Goal: Task Accomplishment & Management: Manage account settings

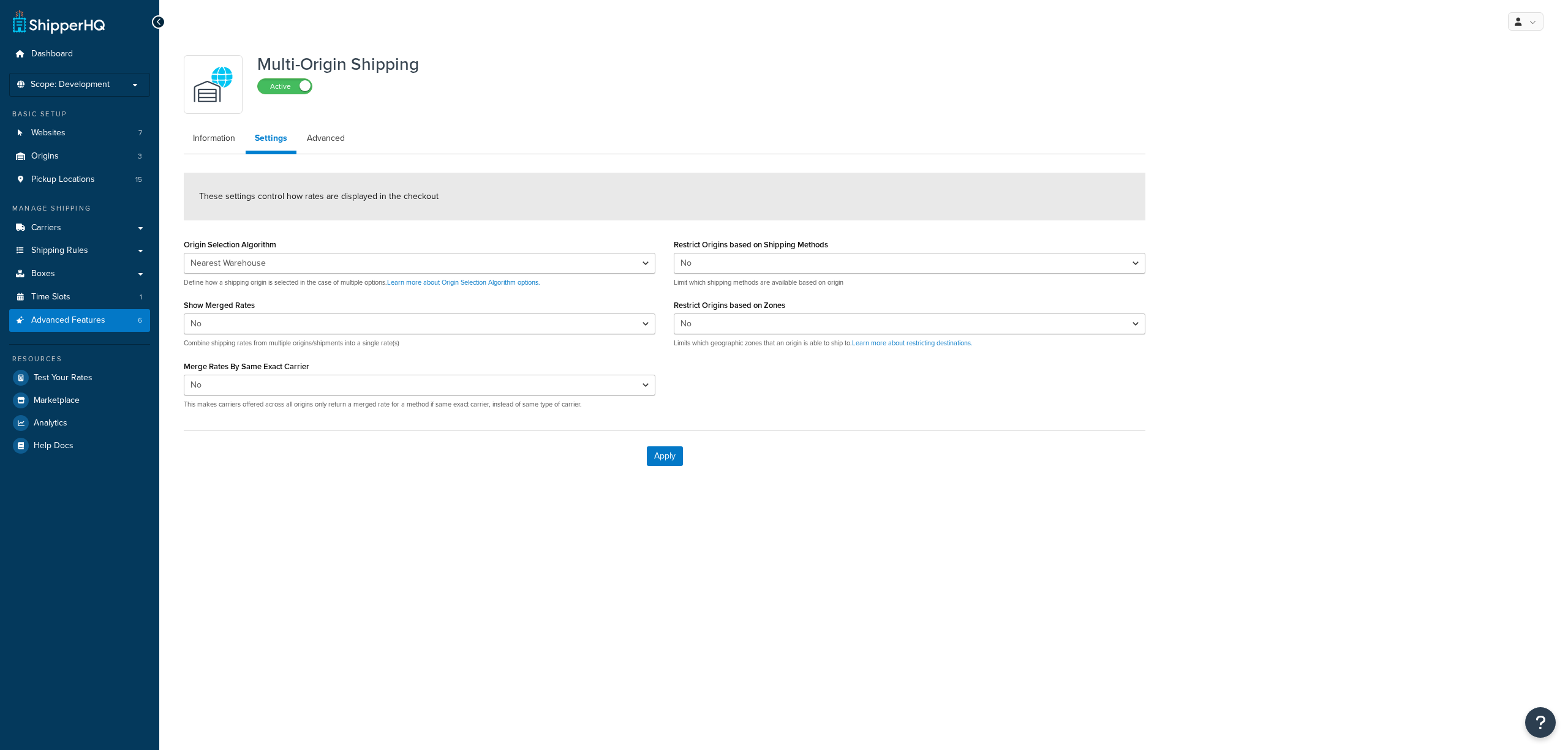
select select "false"
click at [113, 82] on p "Scope: Development" at bounding box center [80, 85] width 130 height 11
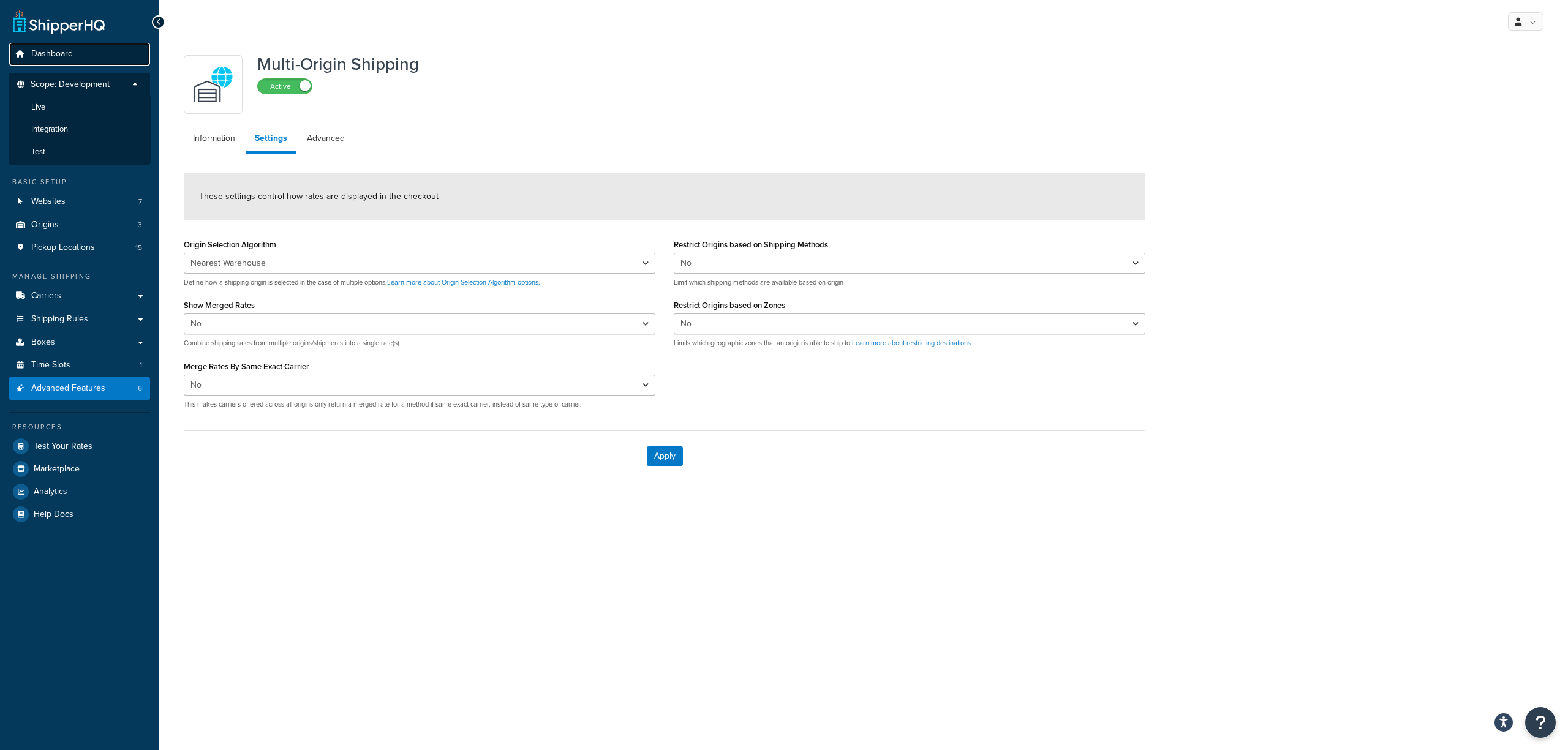
click at [48, 57] on span "Dashboard" at bounding box center [52, 54] width 41 height 11
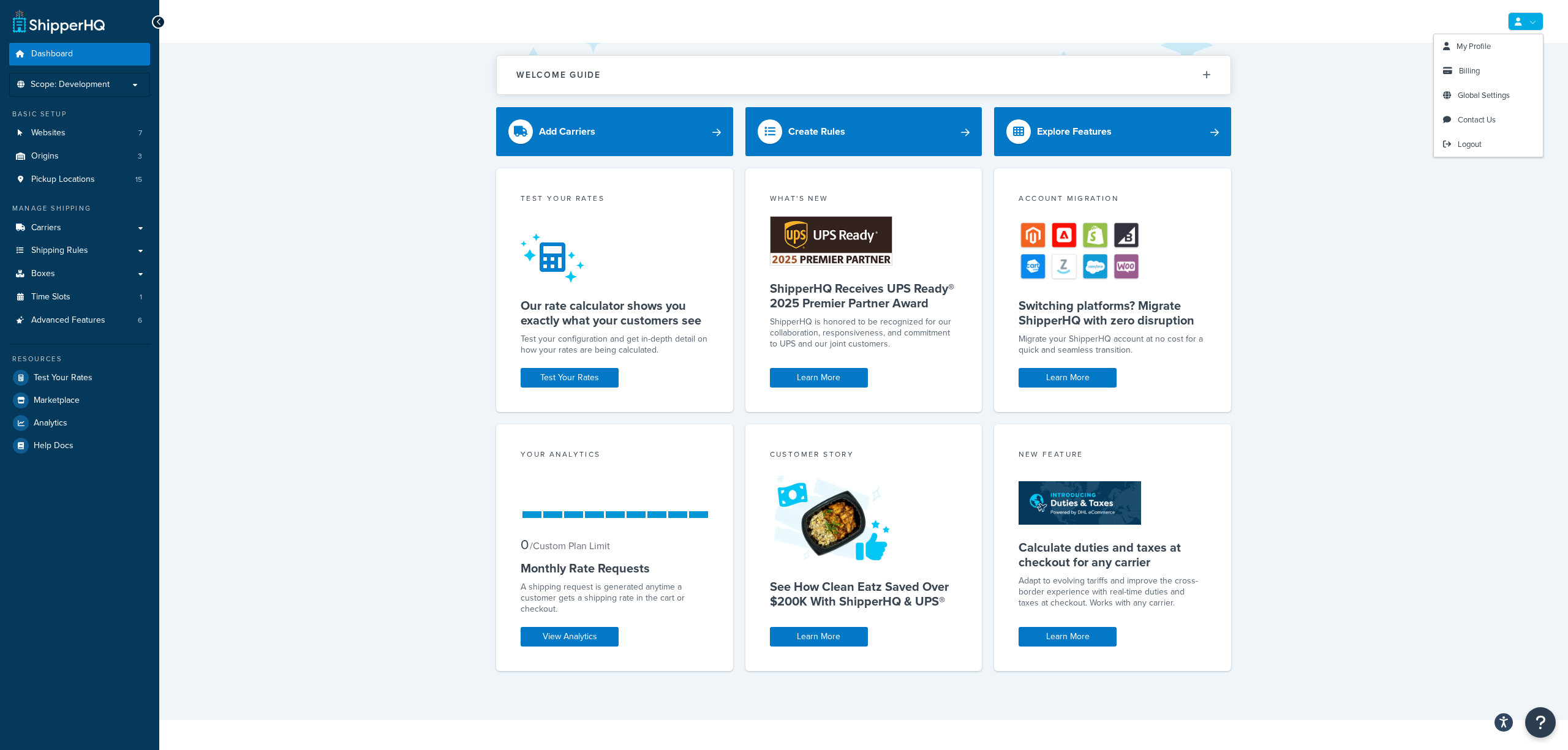
click at [1526, 20] on link at bounding box center [1526, 22] width 36 height 18
click at [1508, 42] on link "My Profile" at bounding box center [1488, 46] width 109 height 25
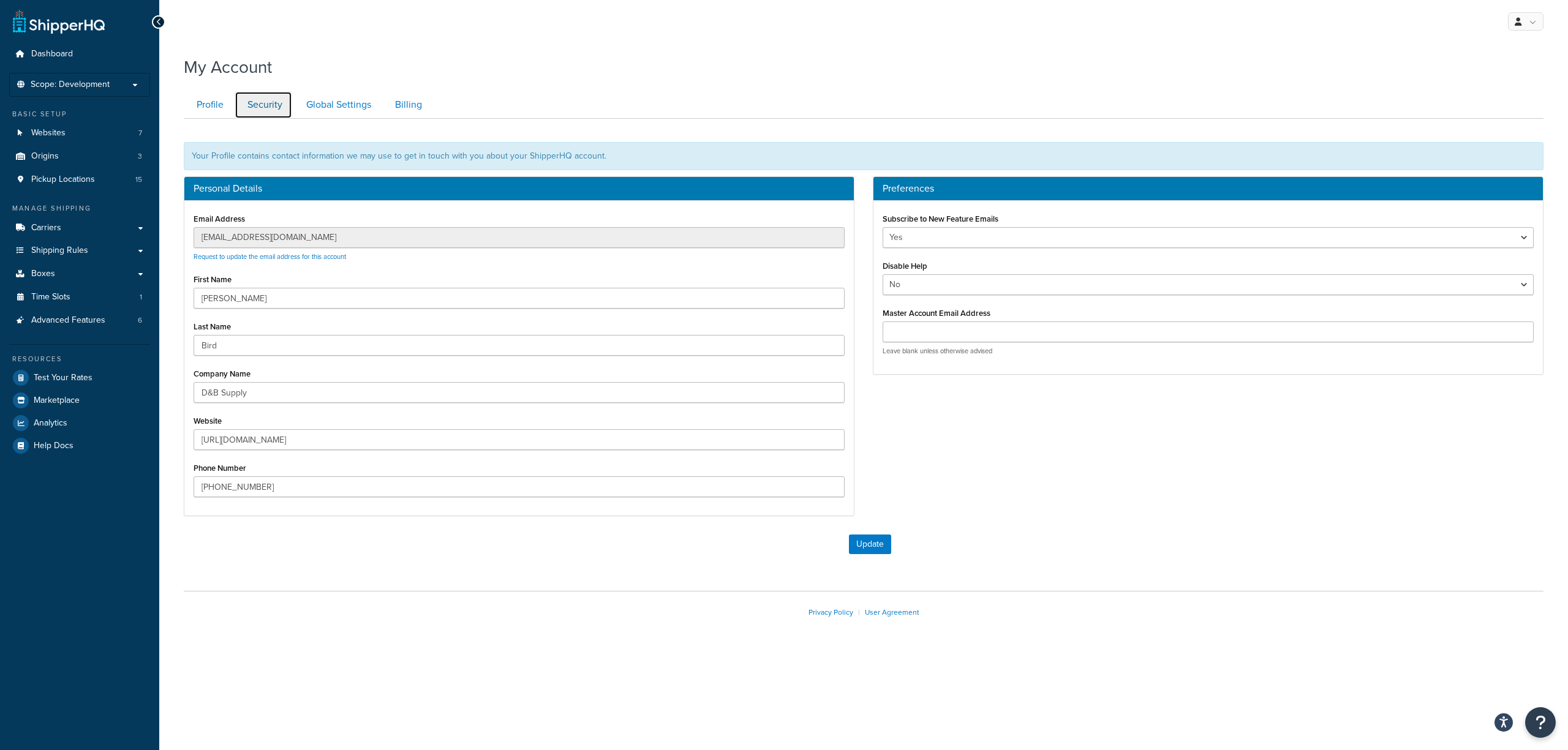
click at [265, 109] on link "Security" at bounding box center [263, 104] width 57 height 27
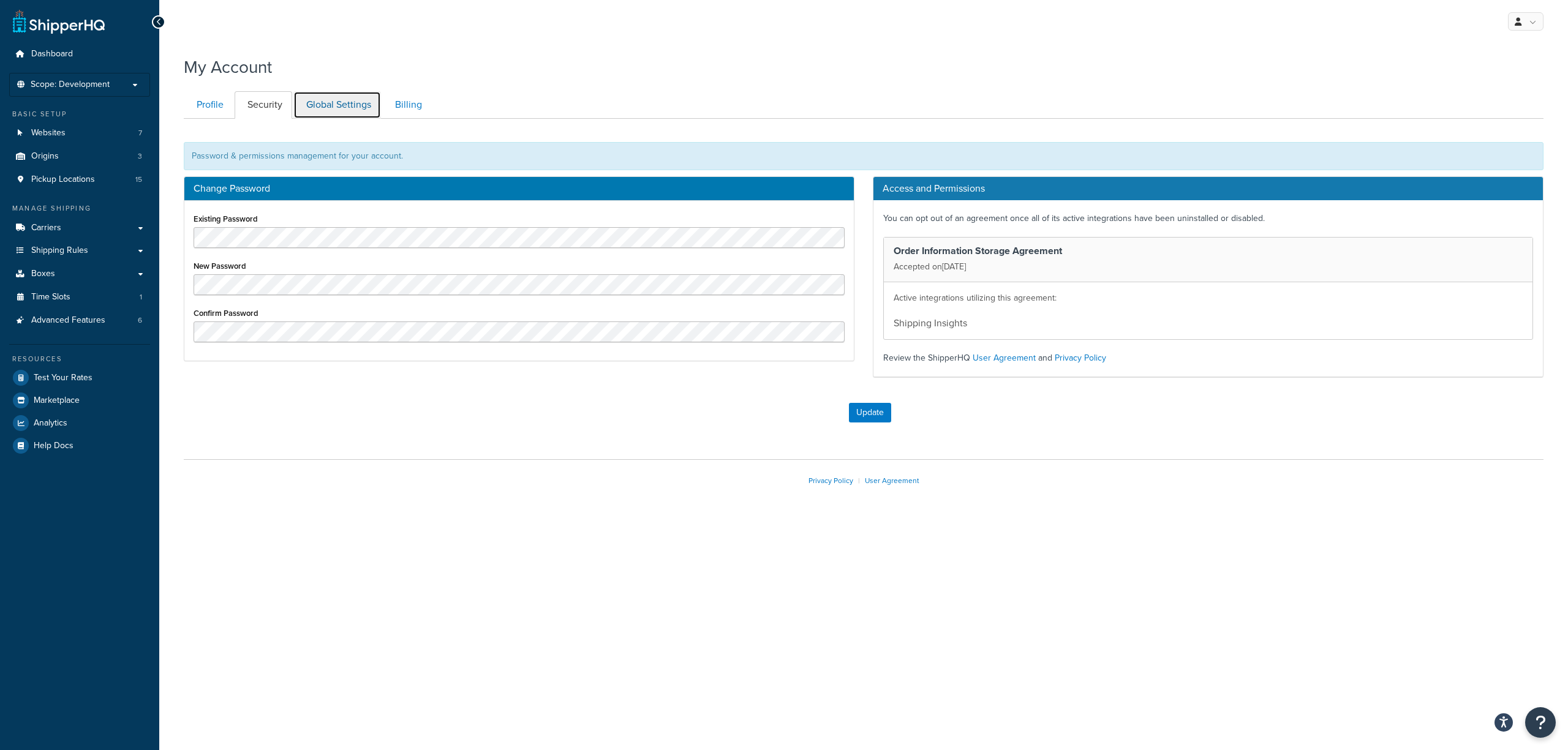
click at [332, 112] on link "Global Settings" at bounding box center [337, 104] width 88 height 27
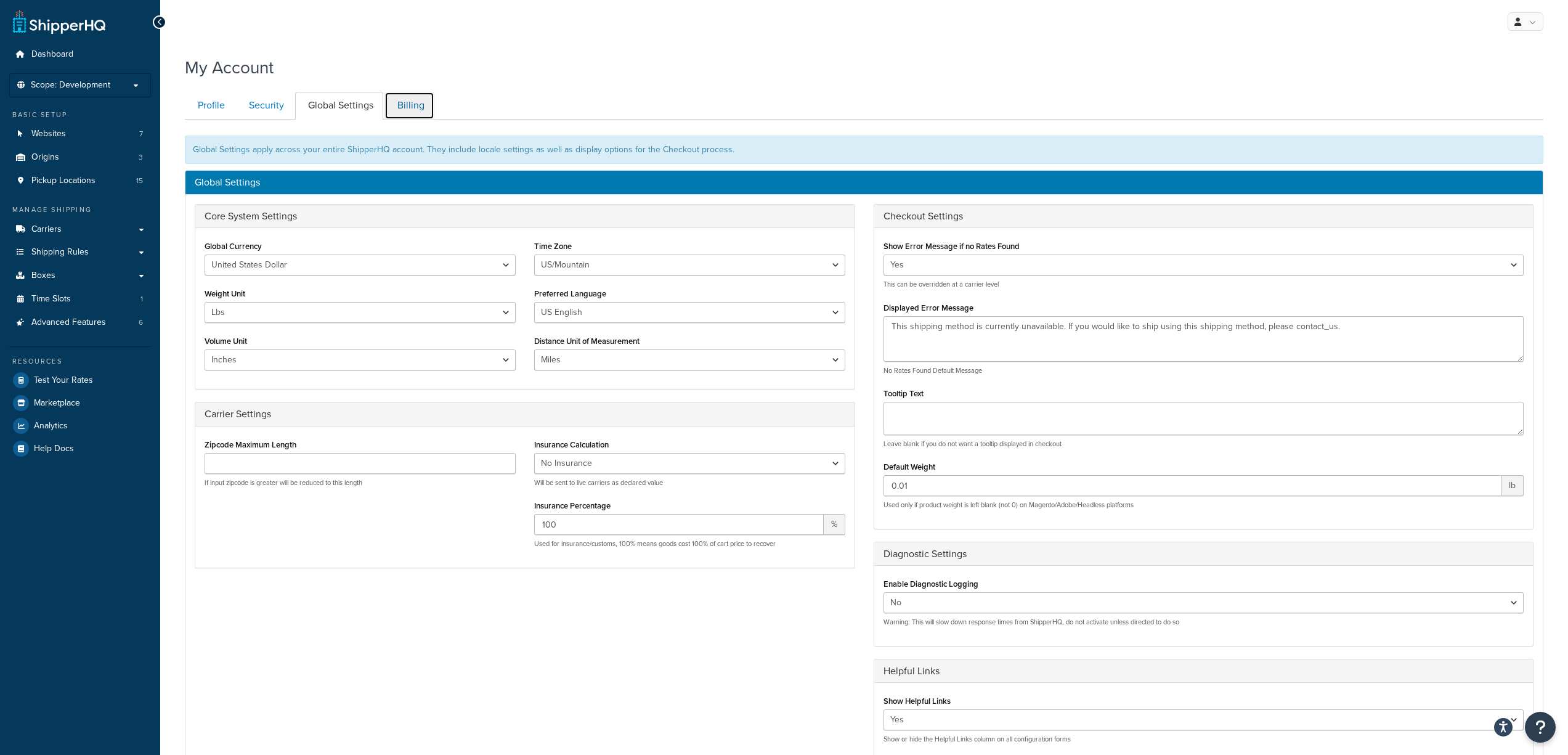
click at [411, 112] on link "Billing" at bounding box center [410, 105] width 50 height 28
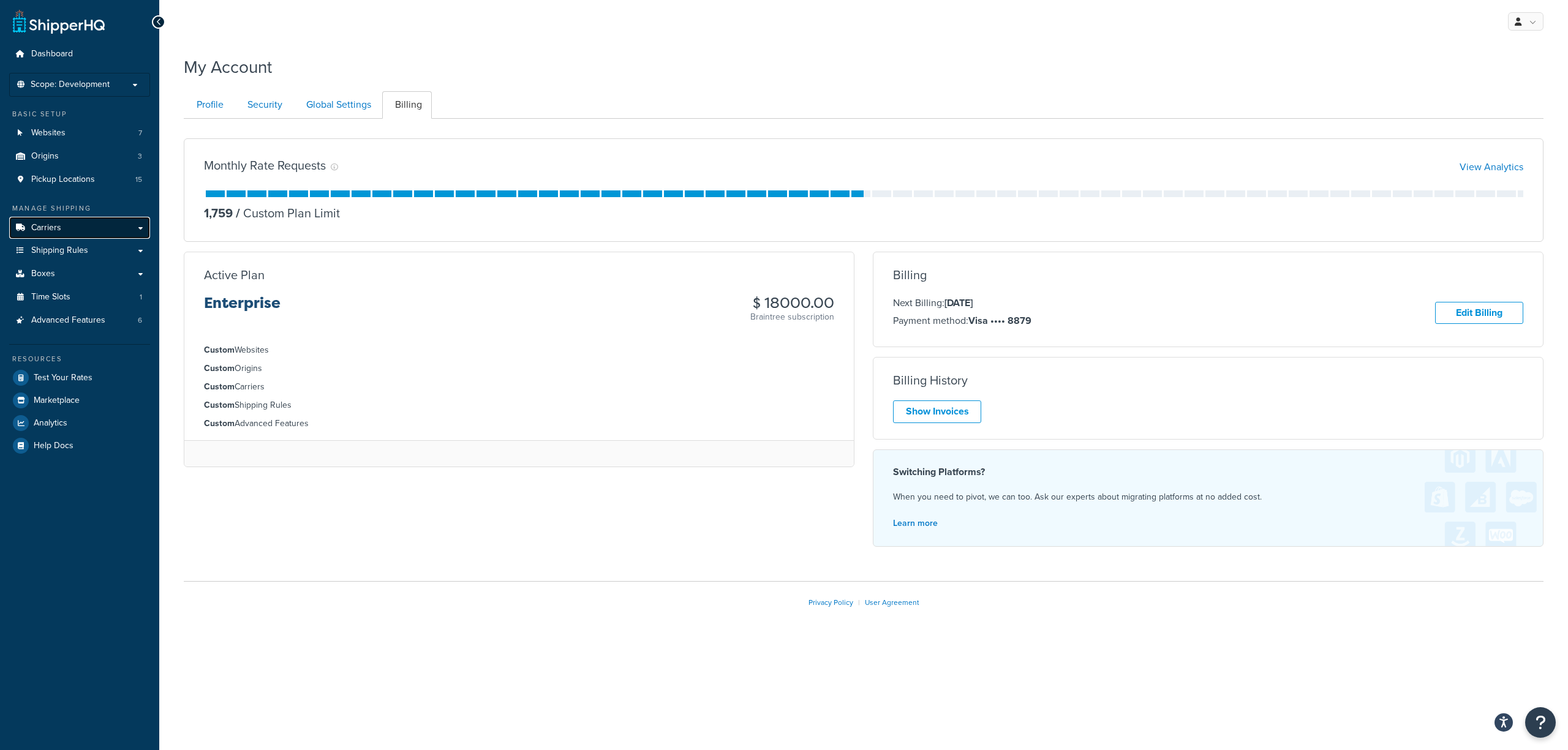
click at [104, 235] on link "Carriers" at bounding box center [80, 227] width 141 height 22
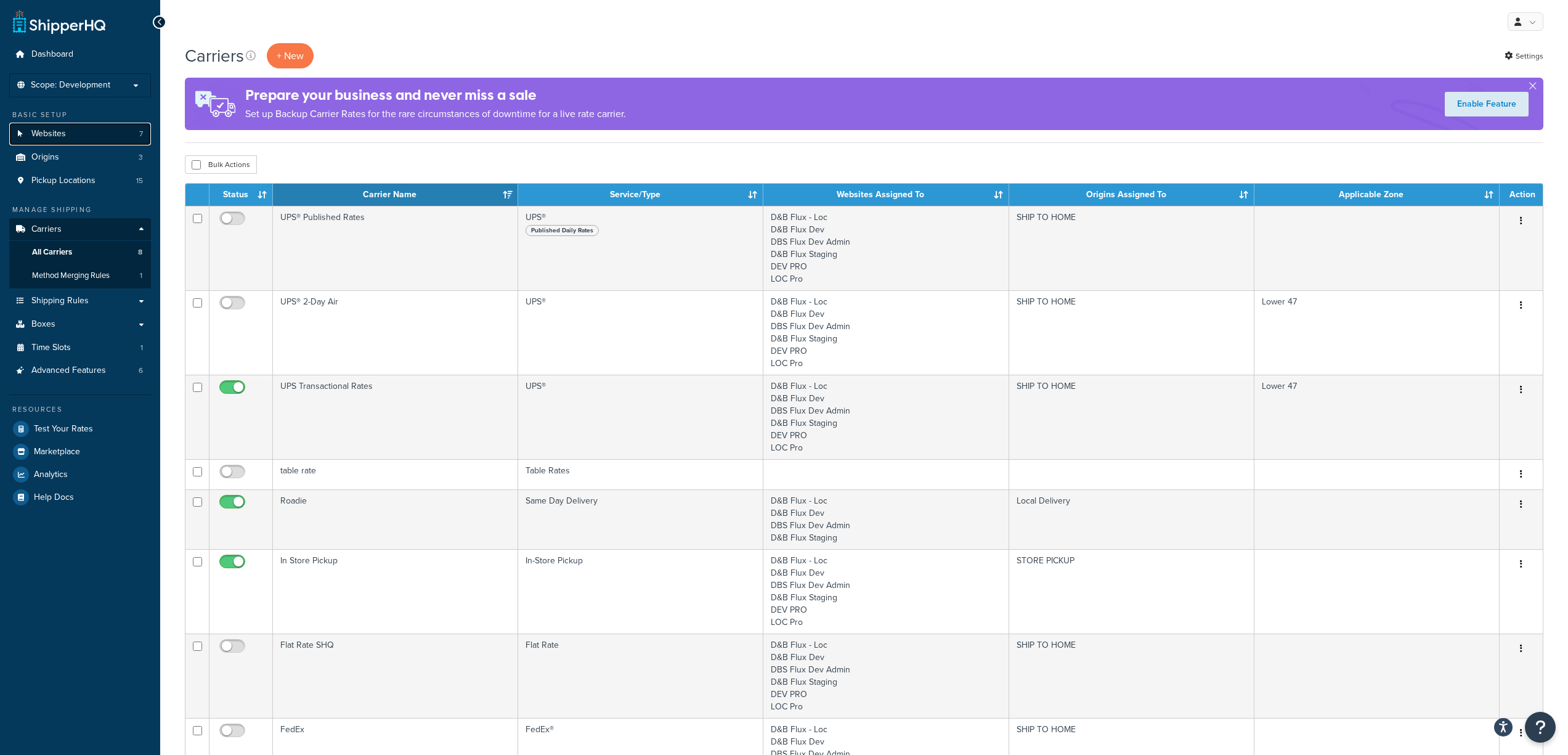
click at [63, 138] on span "Websites" at bounding box center [48, 133] width 34 height 11
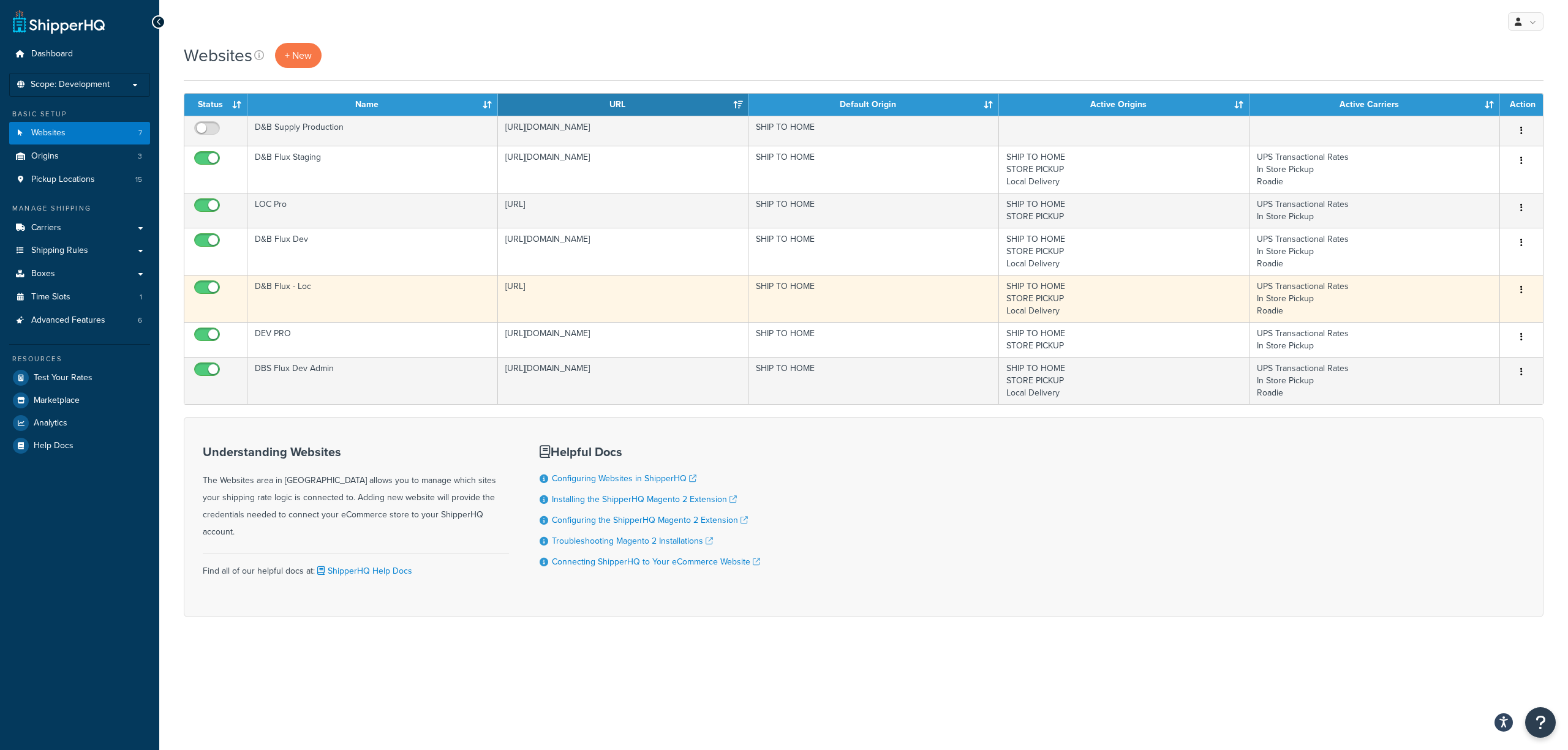
click at [609, 292] on td "https://dbsupply-flux.binaryanvil.test/" at bounding box center [624, 298] width 250 height 47
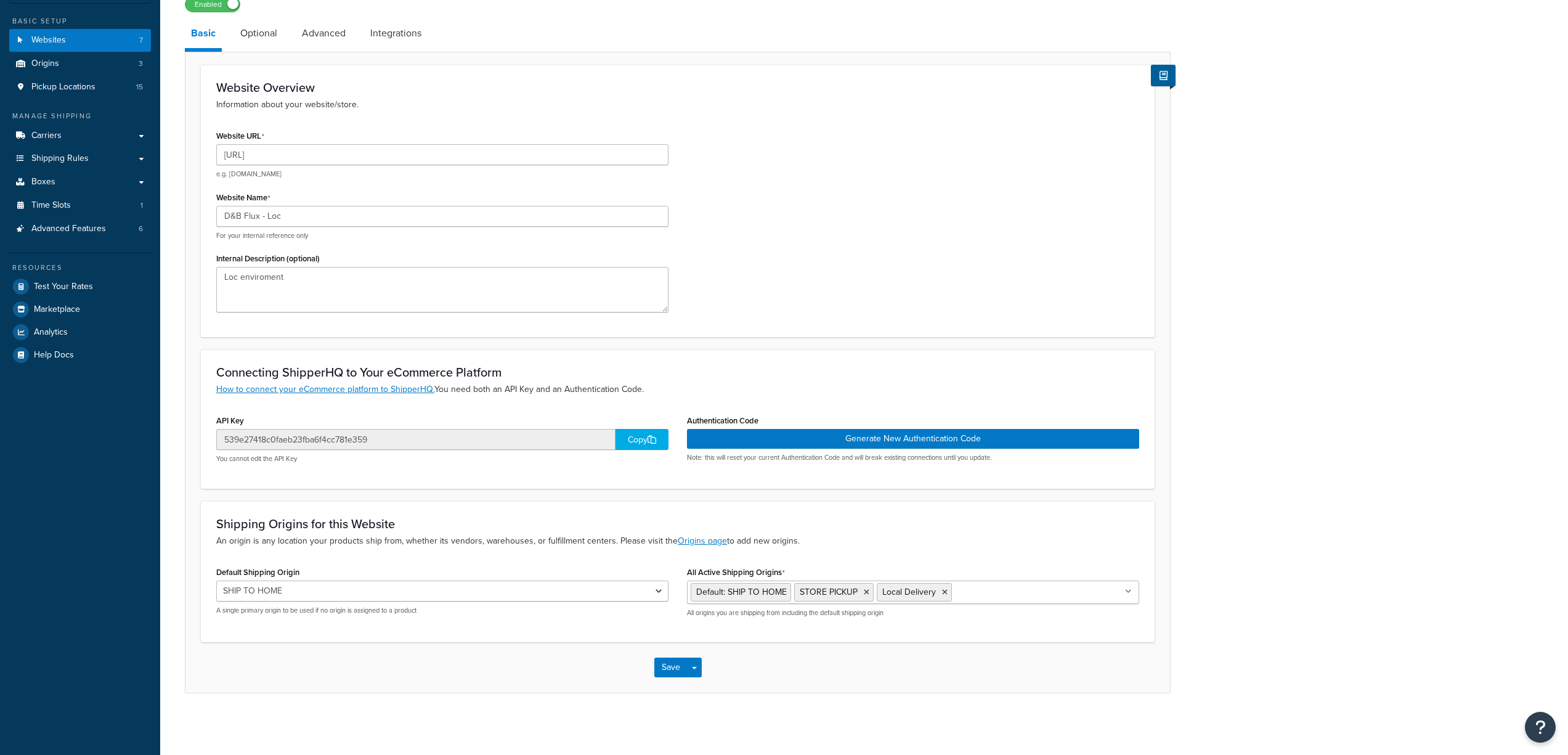
scroll to position [95, 0]
click at [620, 434] on div "Copy" at bounding box center [642, 439] width 53 height 21
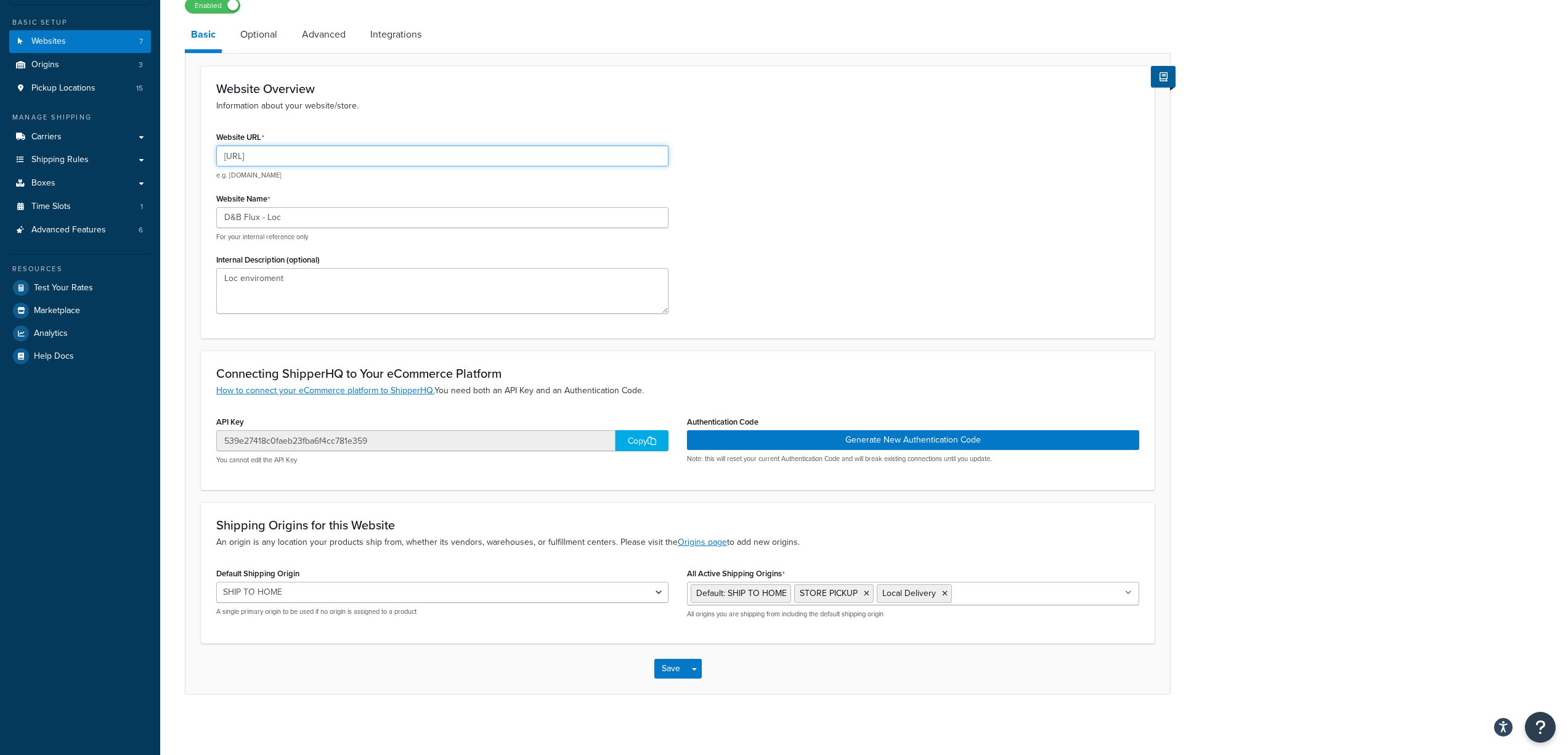
click at [348, 154] on input "[URL]" at bounding box center [442, 155] width 452 height 21
click at [646, 440] on div "Copy" at bounding box center [642, 440] width 53 height 21
click at [646, 440] on div "Copied!" at bounding box center [642, 440] width 53 height 21
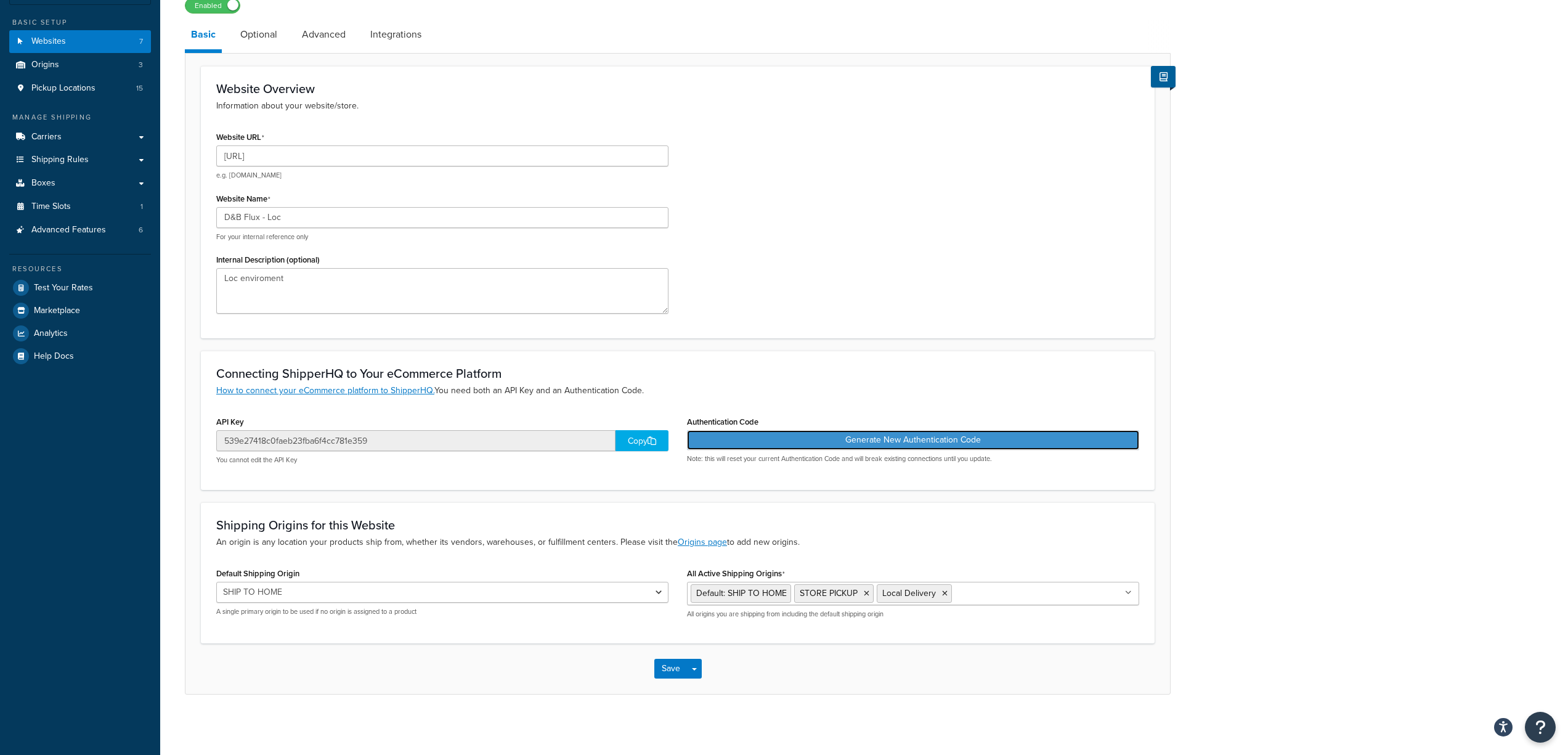
click at [974, 447] on button "Generate New Authentication Code" at bounding box center [913, 440] width 452 height 20
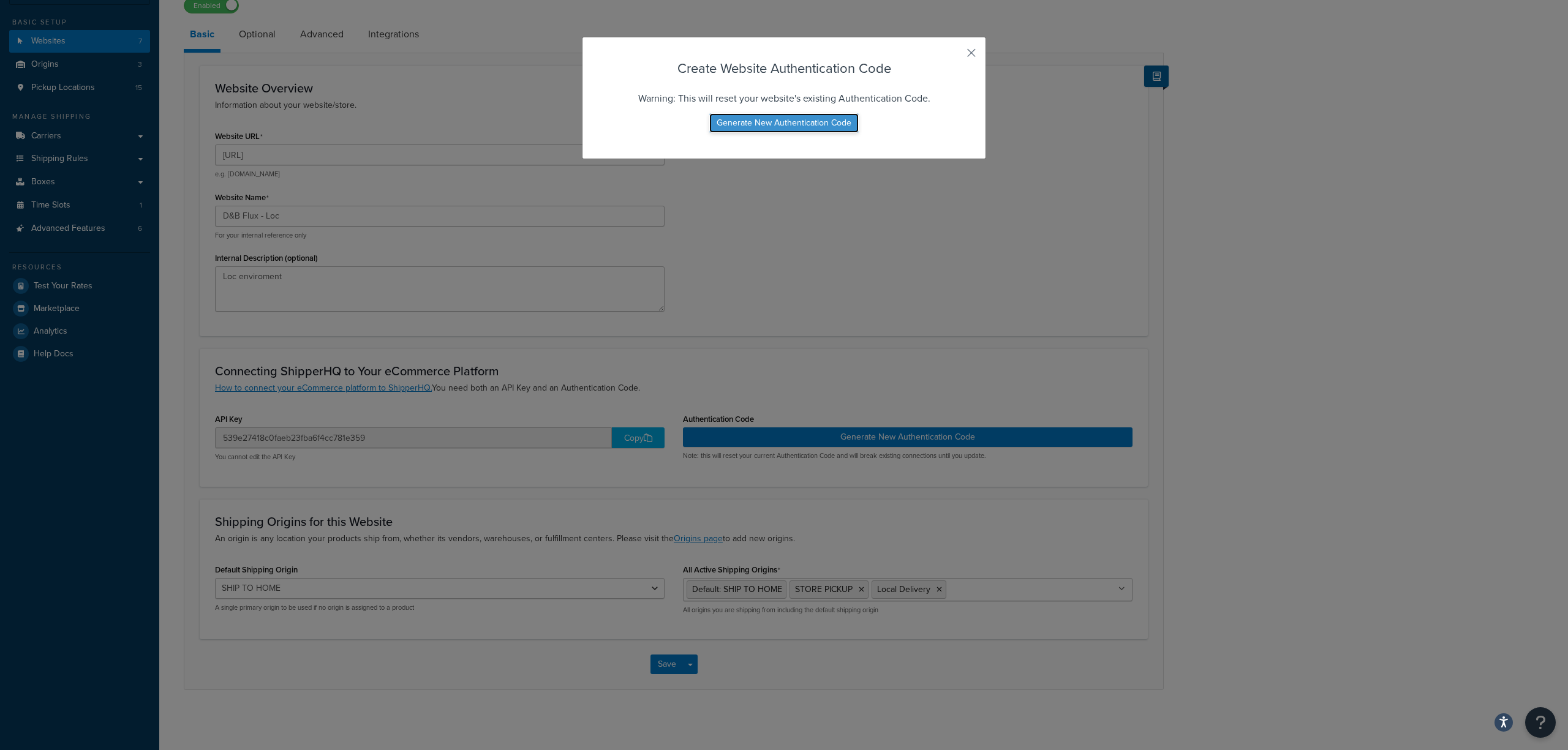
click at [791, 130] on button "Generate New Authentication Code" at bounding box center [784, 123] width 149 height 20
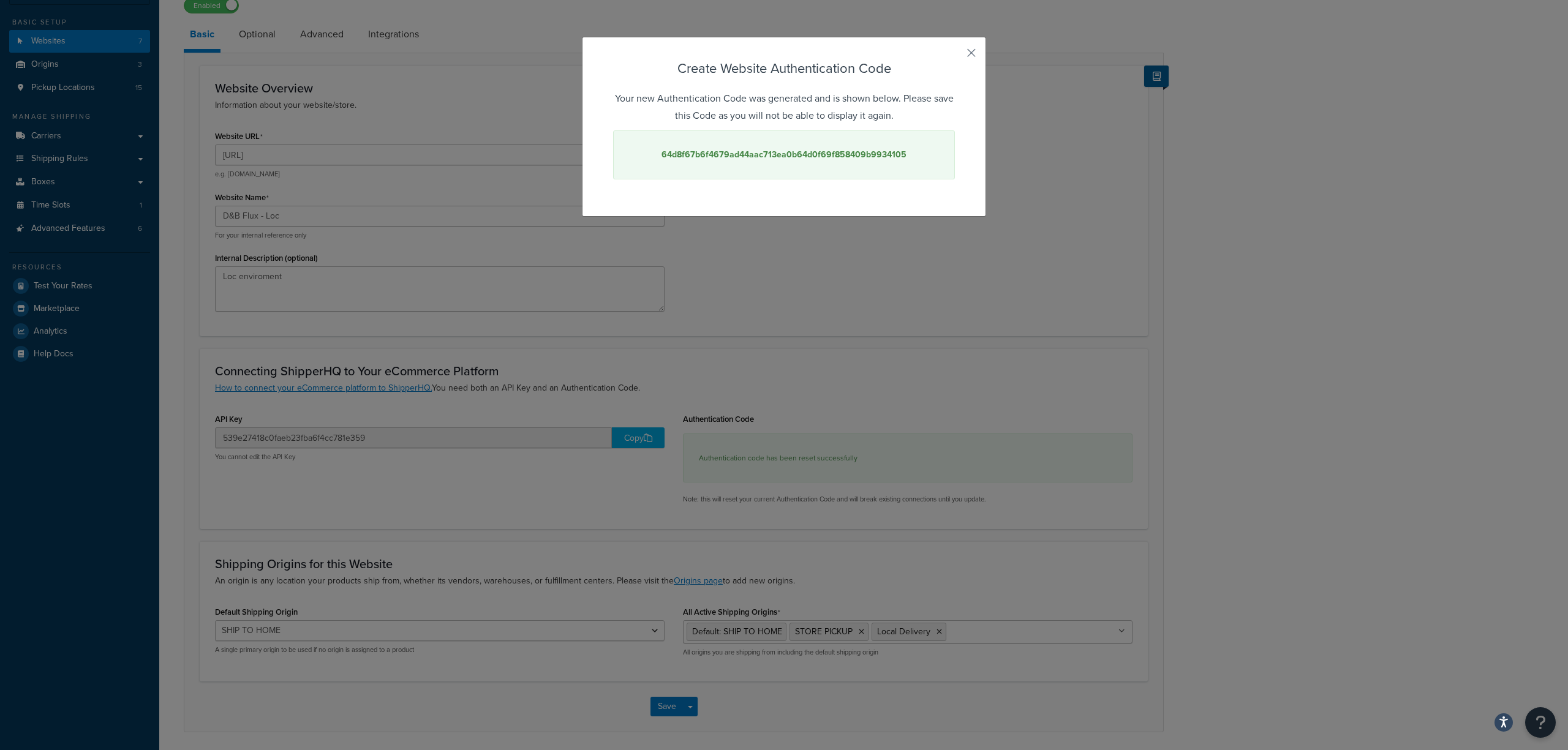
click at [727, 151] on strong "64d8f67b6f4679ad44aac713ea0b64d0f69f858409b9934105" at bounding box center [784, 155] width 245 height 13
copy strong "64d8f67b6f4679ad44aac713ea0b64d0f69f858409b9934105"
click at [955, 56] on button "button" at bounding box center [954, 57] width 3 height 3
